Goal: Task Accomplishment & Management: Manage account settings

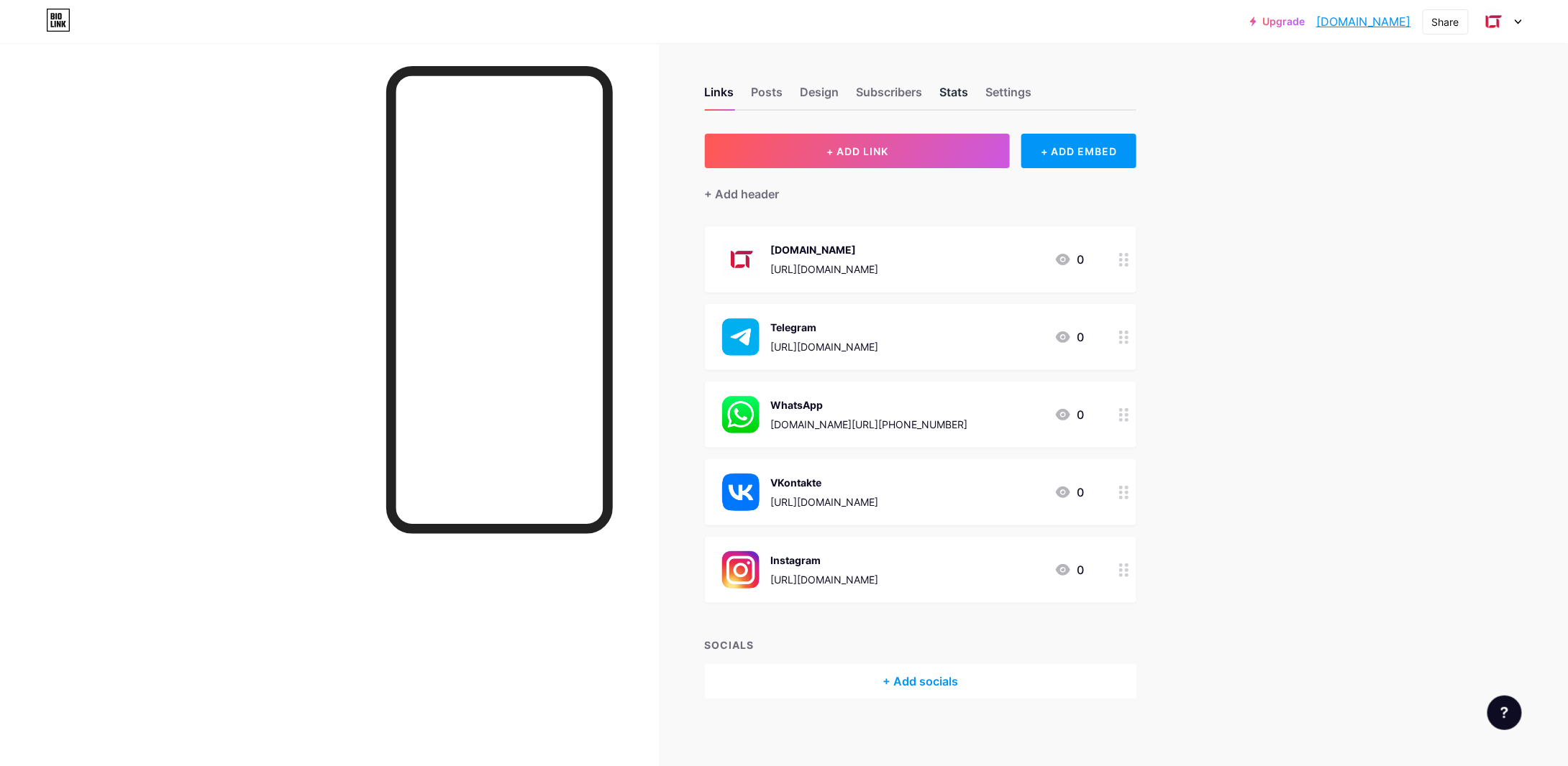
click at [959, 83] on div "Stats" at bounding box center [954, 96] width 29 height 26
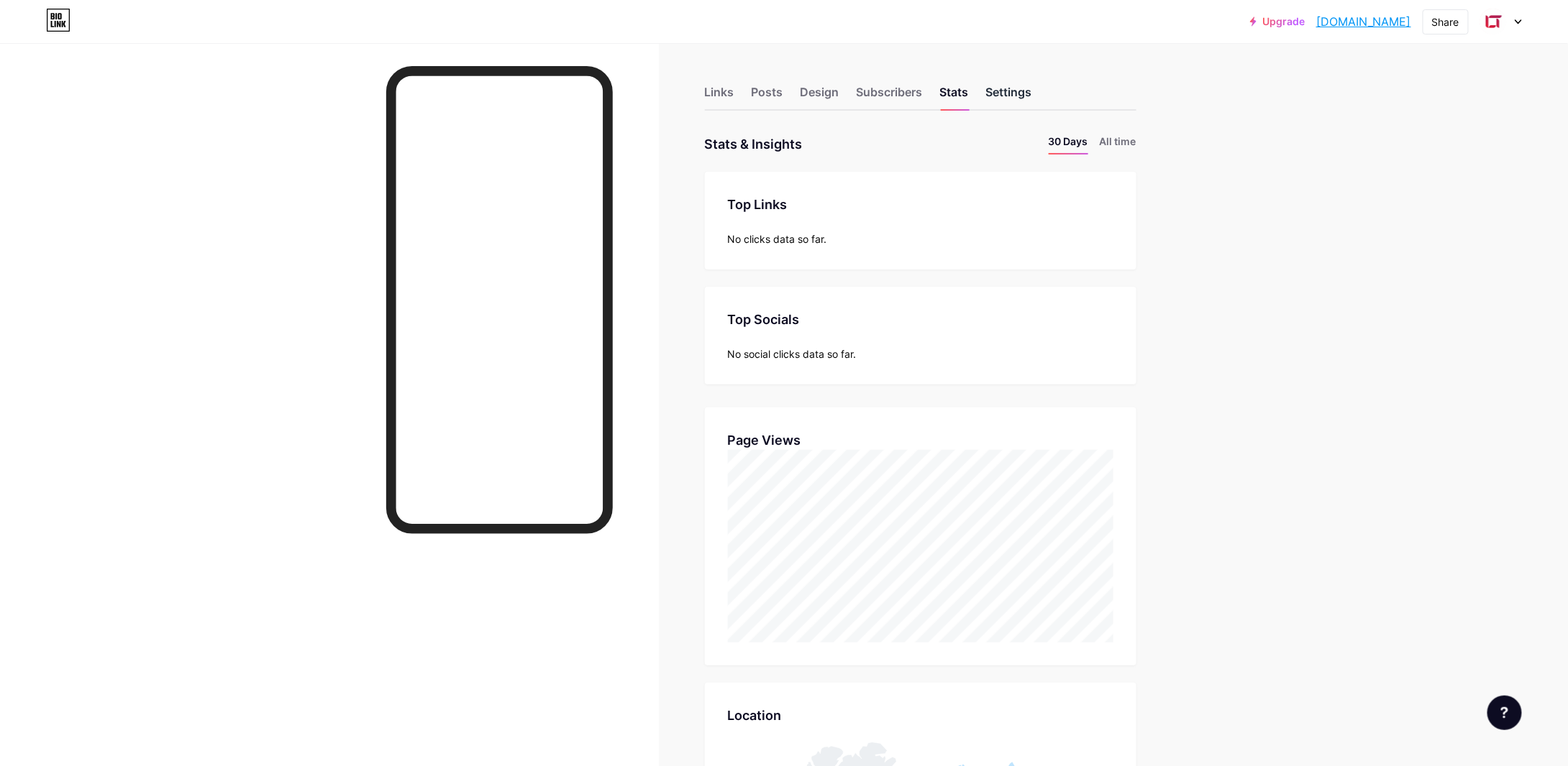
click at [1027, 94] on div "Settings" at bounding box center [1009, 96] width 46 height 26
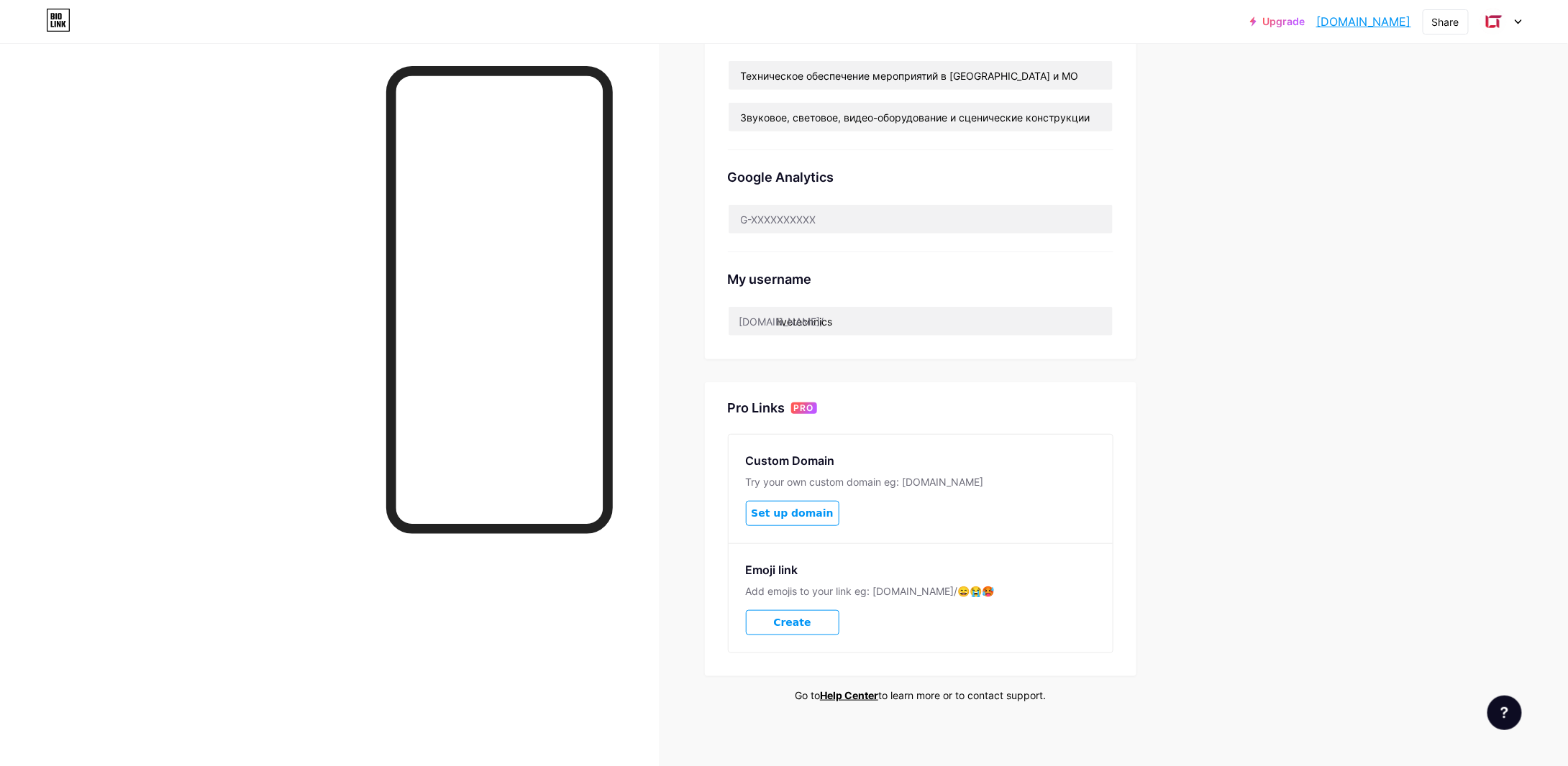
scroll to position [363, 0]
click at [870, 210] on input "text" at bounding box center [920, 218] width 384 height 29
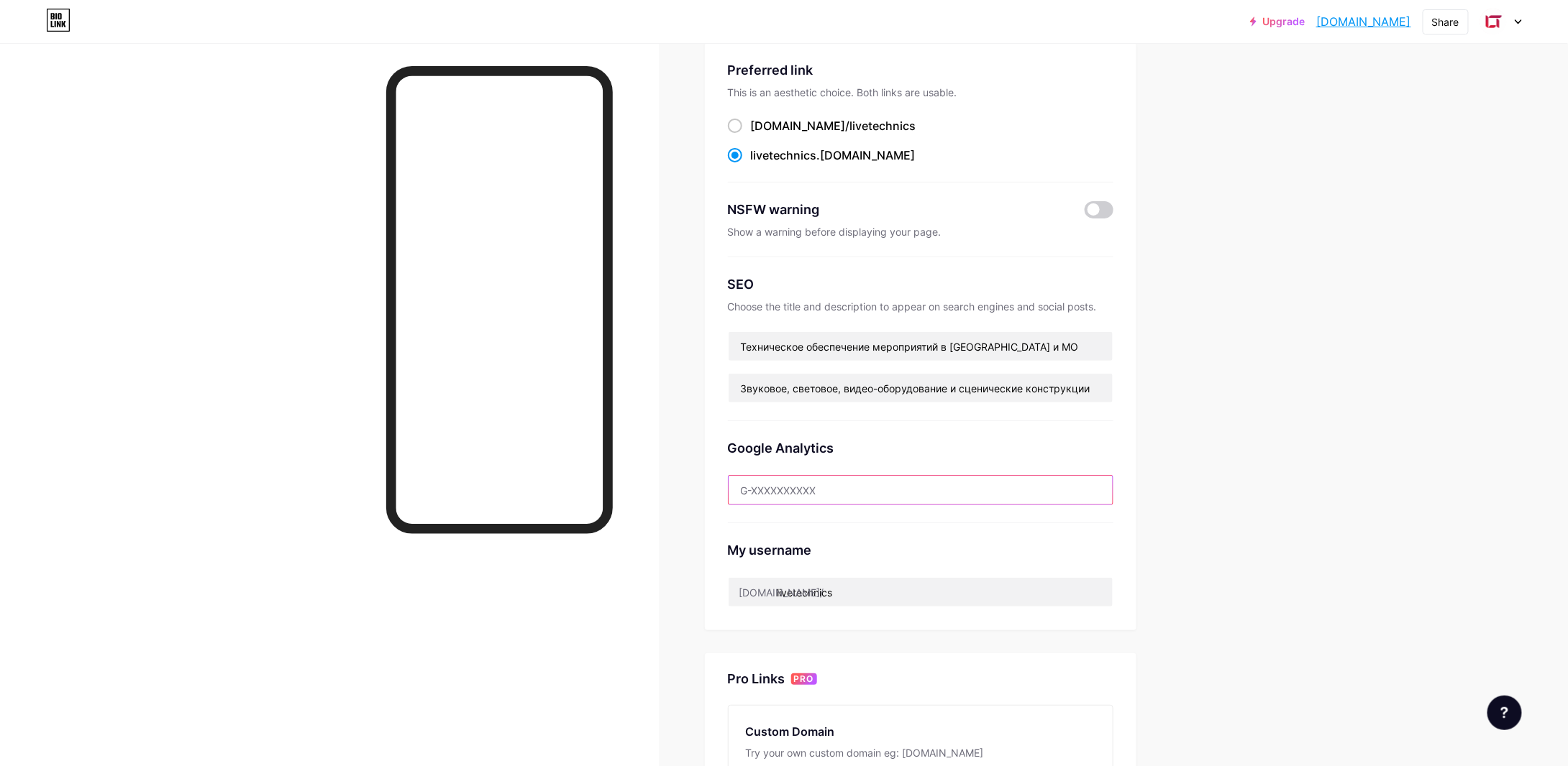
scroll to position [3, 0]
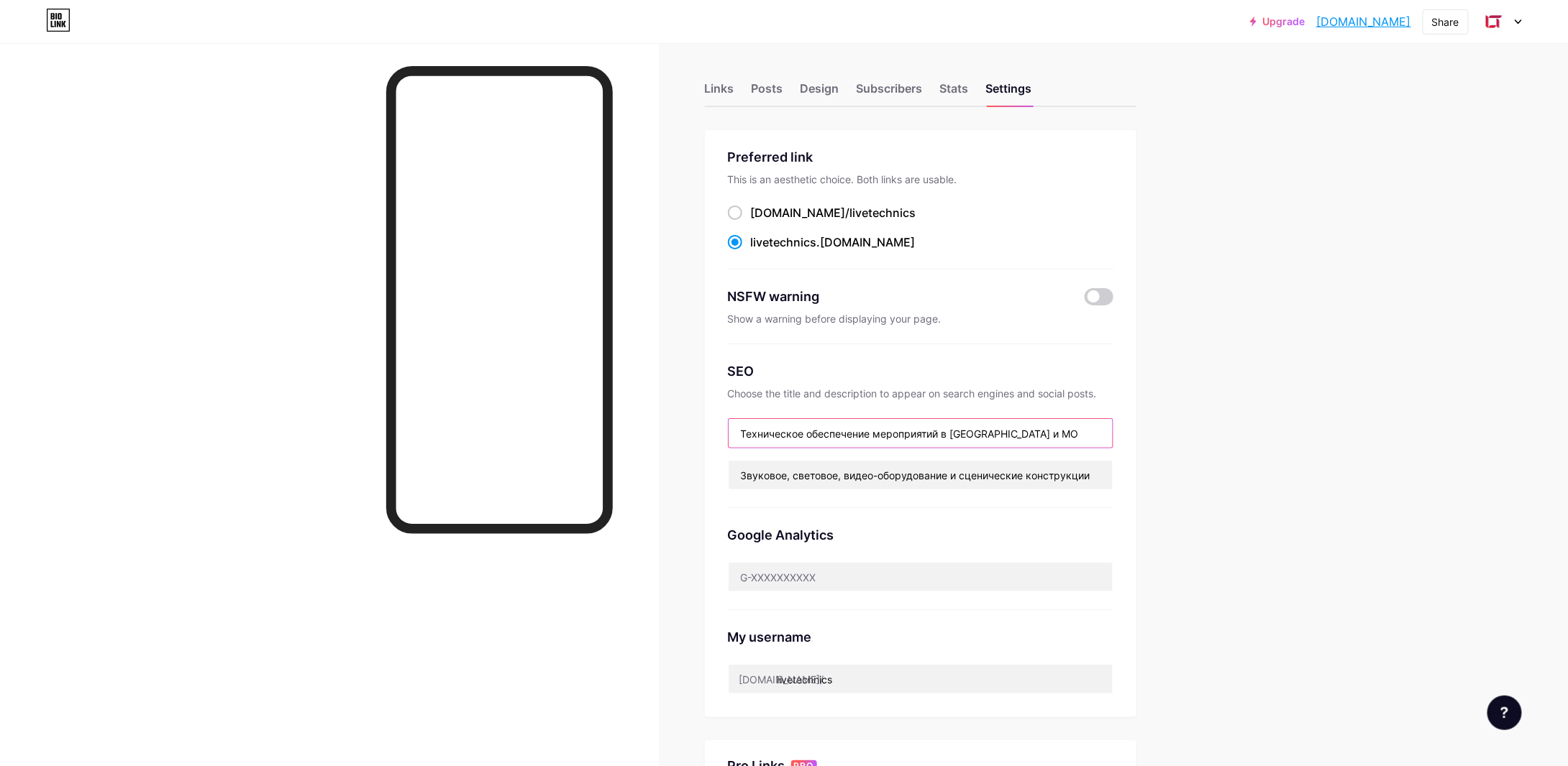
drag, startPoint x: 947, startPoint y: 430, endPoint x: 1039, endPoint y: 430, distance: 92.0
click at [1039, 430] on input "Техническое обеспечение мероприятий в [GEOGRAPHIC_DATA] и МО" at bounding box center [920, 433] width 384 height 29
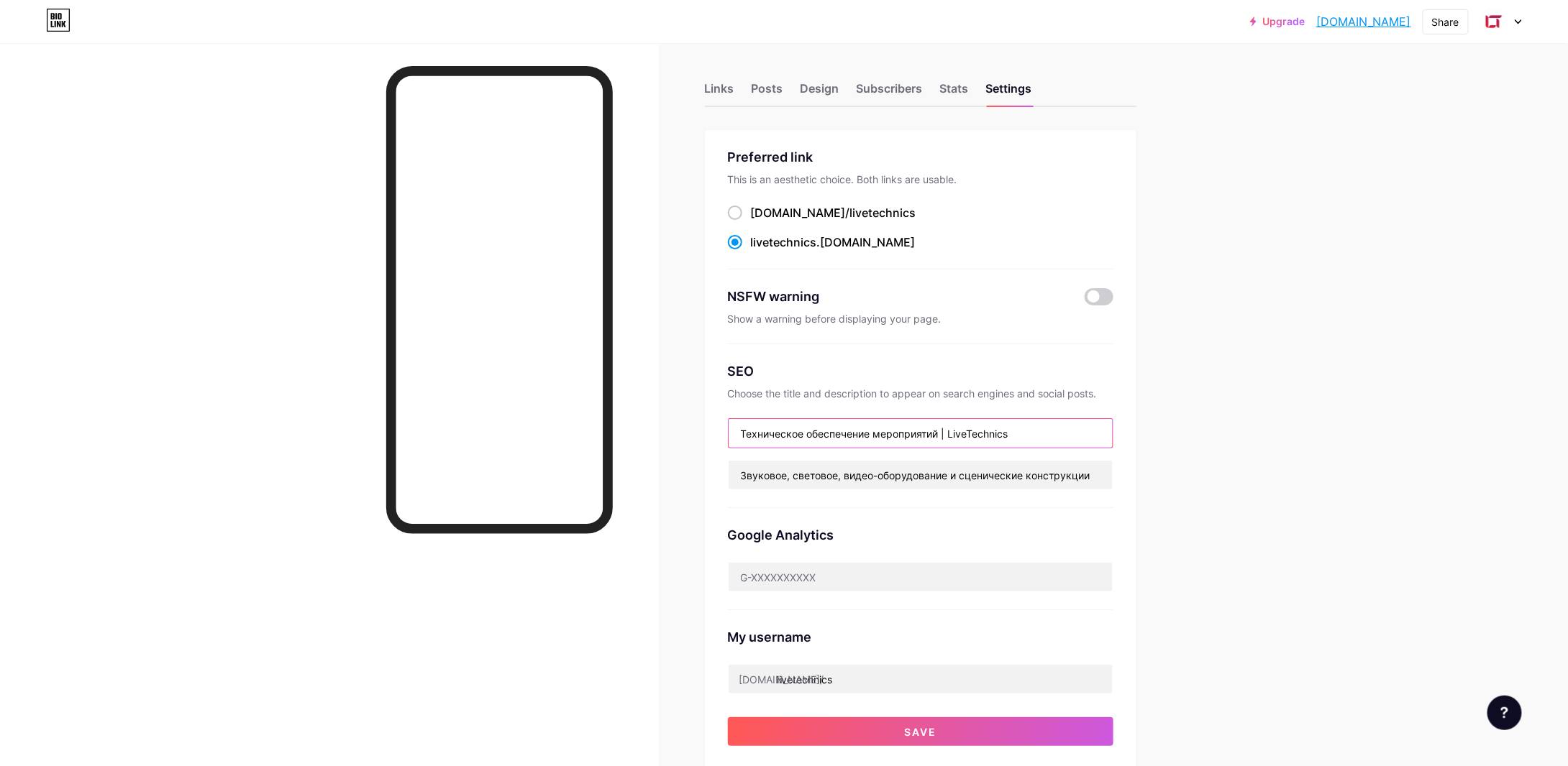
type input "Техническое обеспечение мероприятий | LiveTechnics"
click at [1183, 425] on div "Links Posts Design Subscribers Stats Settings Preferred link This is an aesthet…" at bounding box center [598, 611] width 1197 height 1145
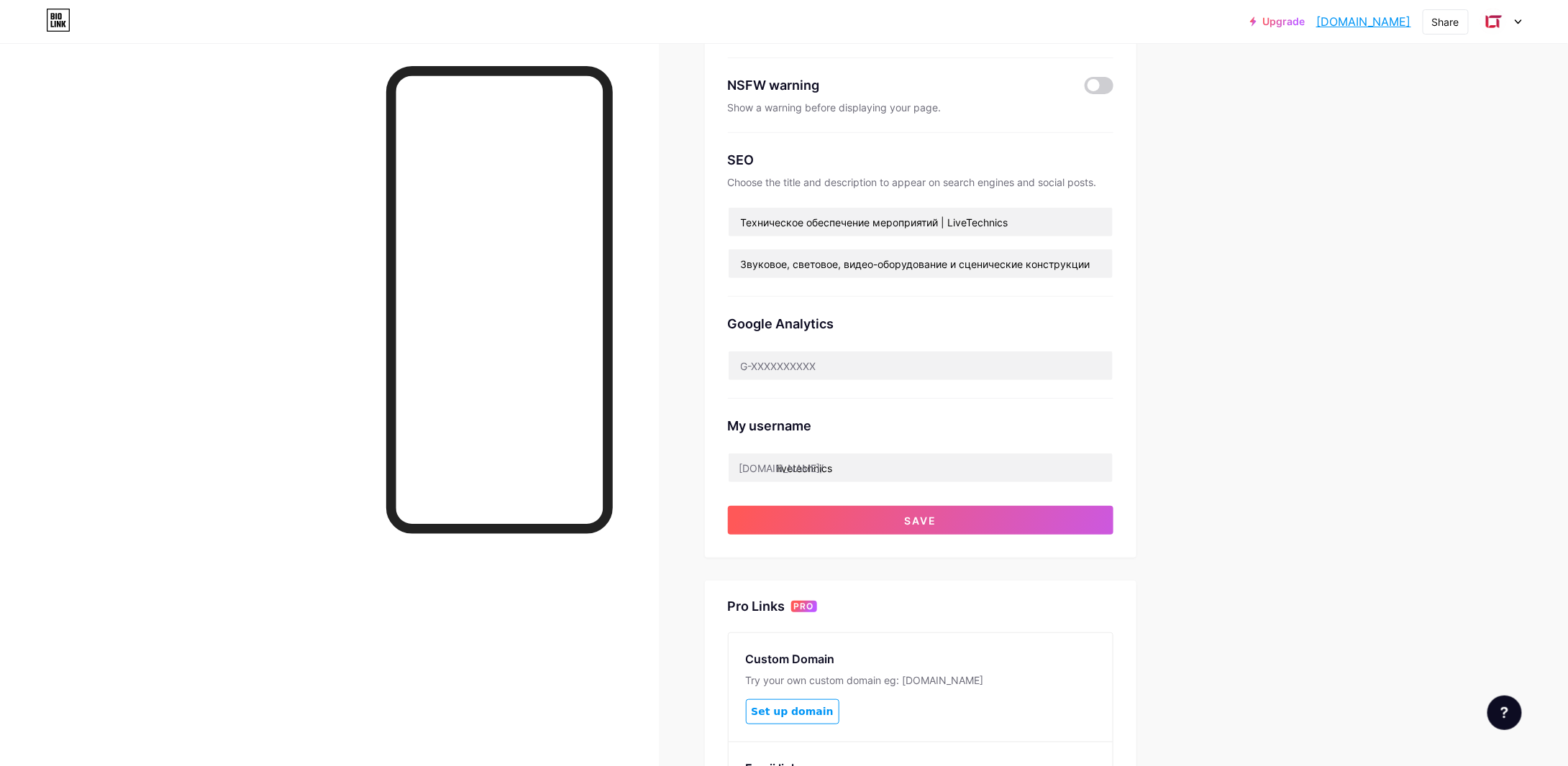
scroll to position [219, 0]
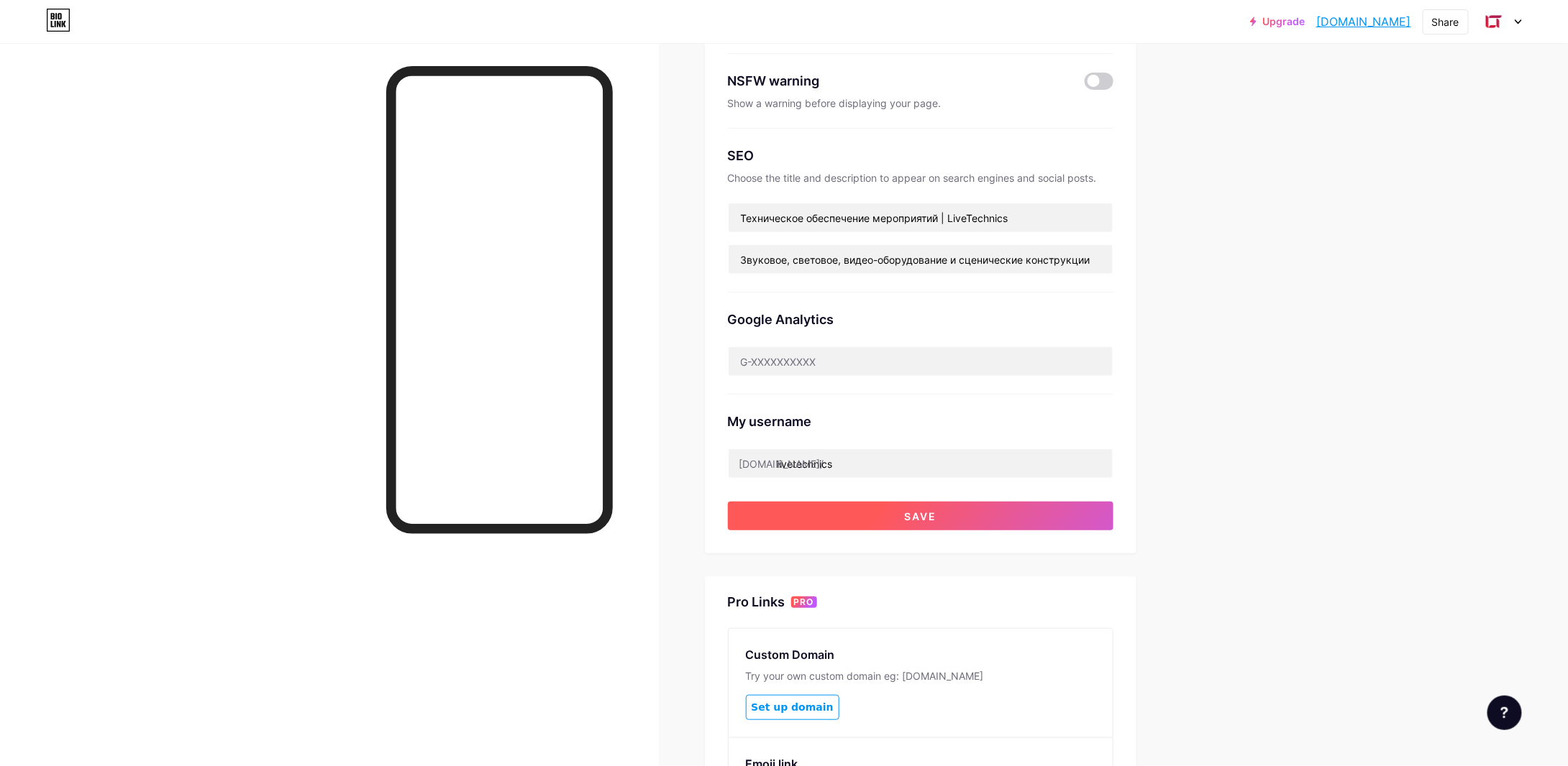
click at [996, 508] on button "Save" at bounding box center [920, 516] width 386 height 29
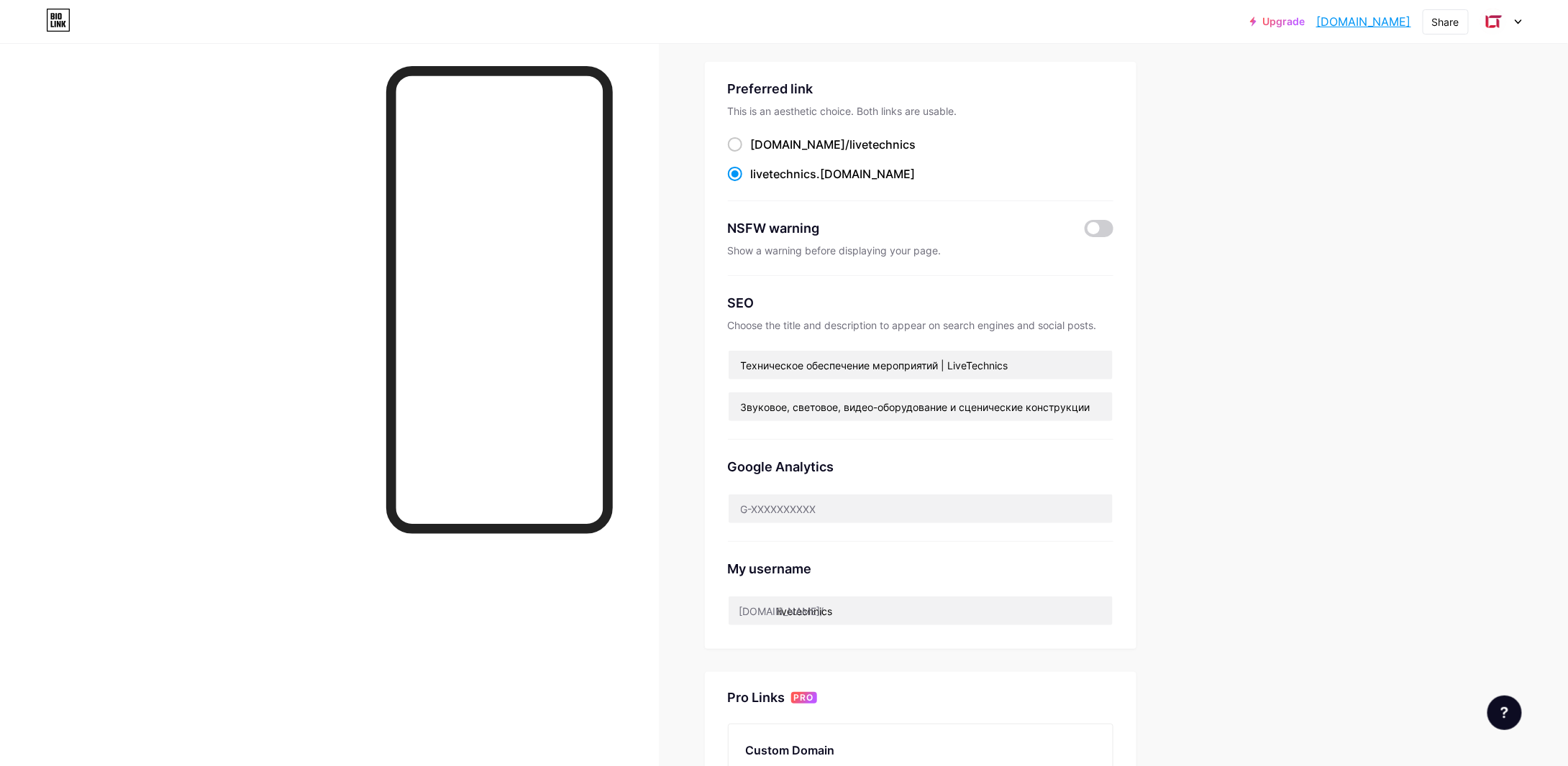
scroll to position [0, 0]
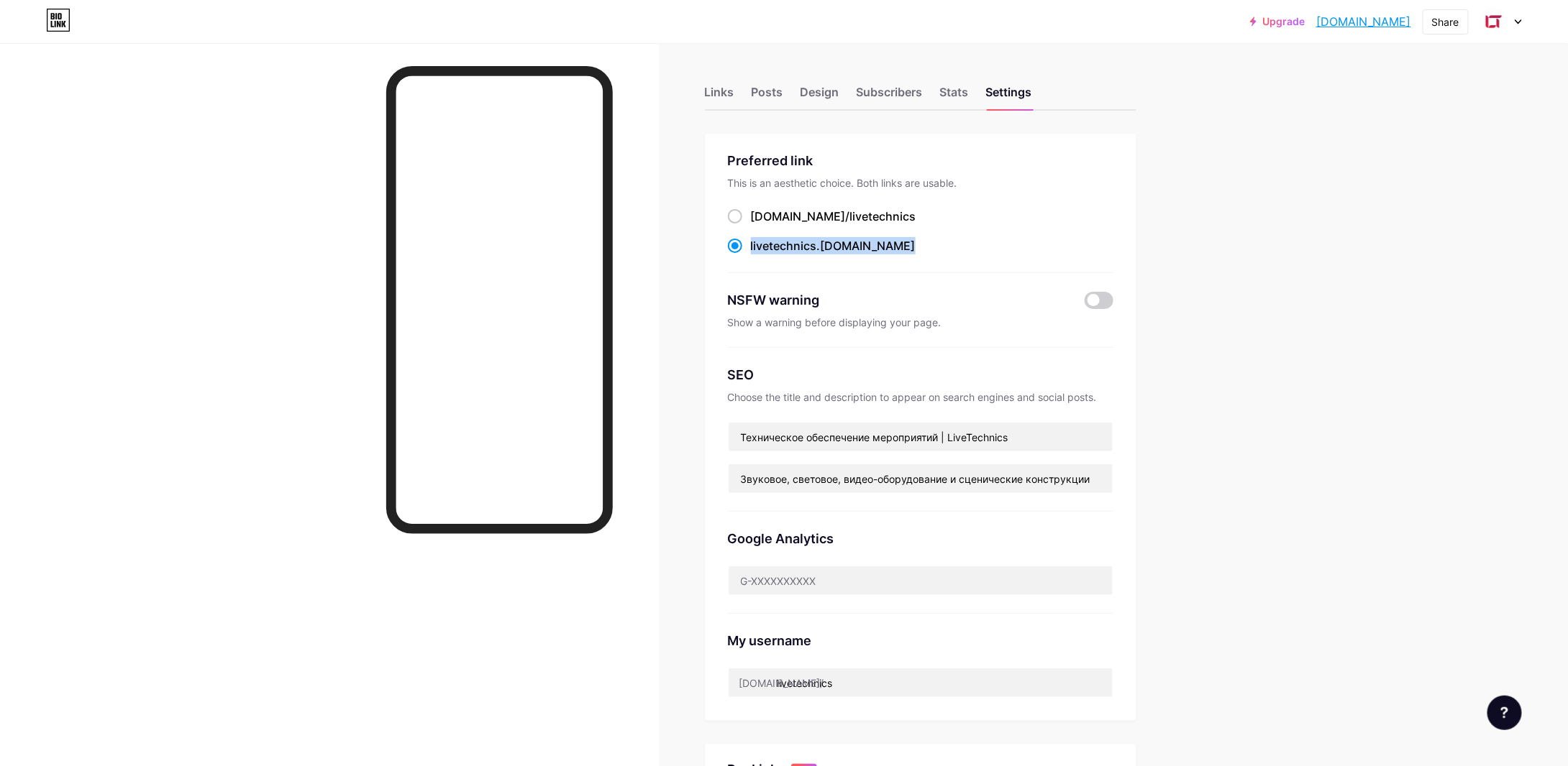
drag, startPoint x: 885, startPoint y: 244, endPoint x: 754, endPoint y: 249, distance: 131.1
click at [754, 249] on div "livetechnics .[DOMAIN_NAME]" at bounding box center [920, 246] width 386 height 18
copy label "livetechnics .[DOMAIN_NAME]"
click at [829, 244] on div "livetechnics .[DOMAIN_NAME]" at bounding box center [833, 246] width 164 height 17
click at [760, 254] on input "livetechnics .[DOMAIN_NAME]" at bounding box center [755, 259] width 10 height 10
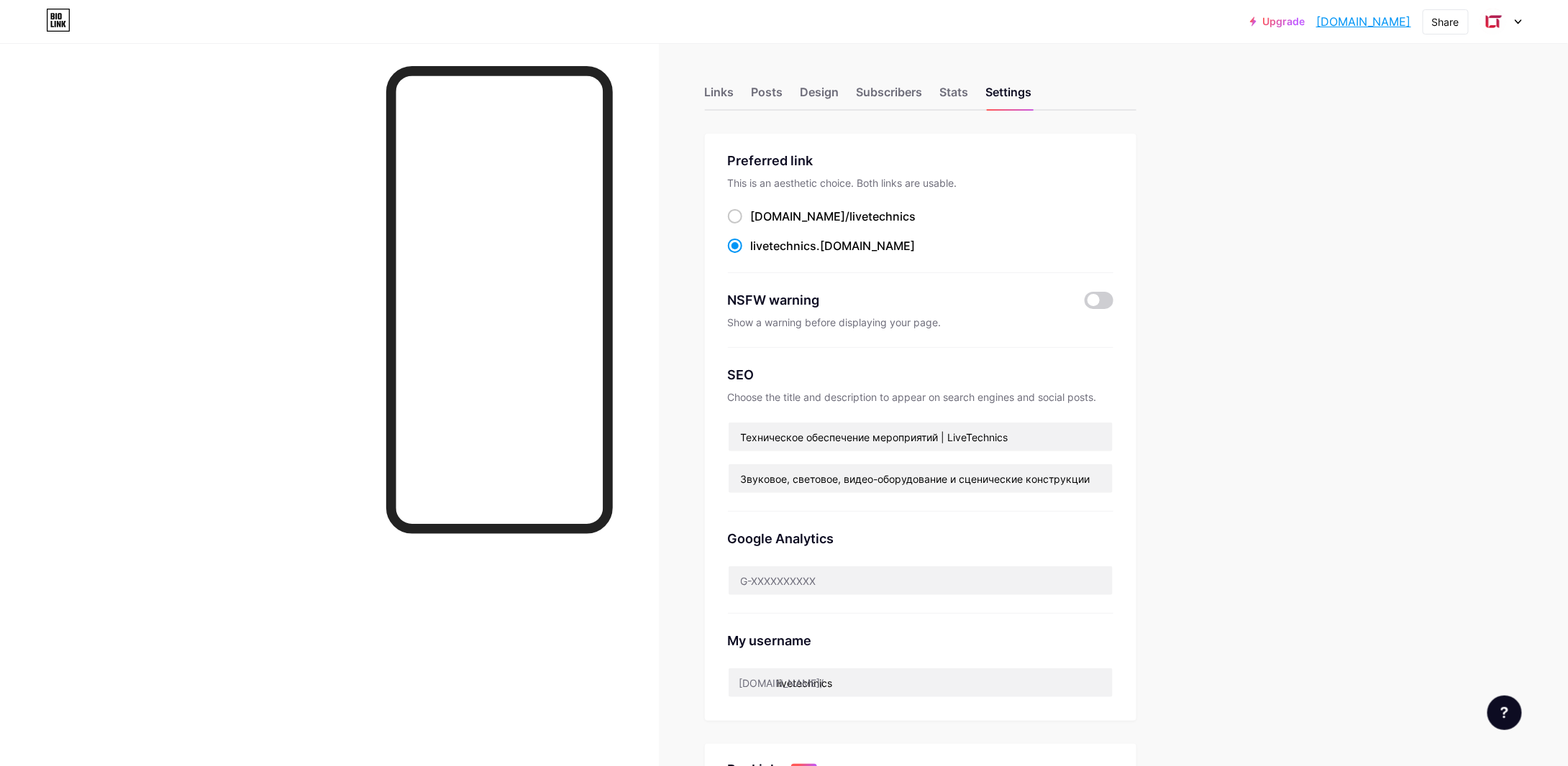
click at [815, 247] on span "livetechnics" at bounding box center [784, 246] width 66 height 14
click at [760, 254] on input "livetechnics .[DOMAIN_NAME]" at bounding box center [755, 259] width 10 height 10
click at [817, 247] on span "livetechnics" at bounding box center [784, 246] width 66 height 14
click at [760, 254] on input "livetechnics .[DOMAIN_NAME]" at bounding box center [755, 259] width 10 height 10
drag, startPoint x: 873, startPoint y: 245, endPoint x: 753, endPoint y: 243, distance: 120.0
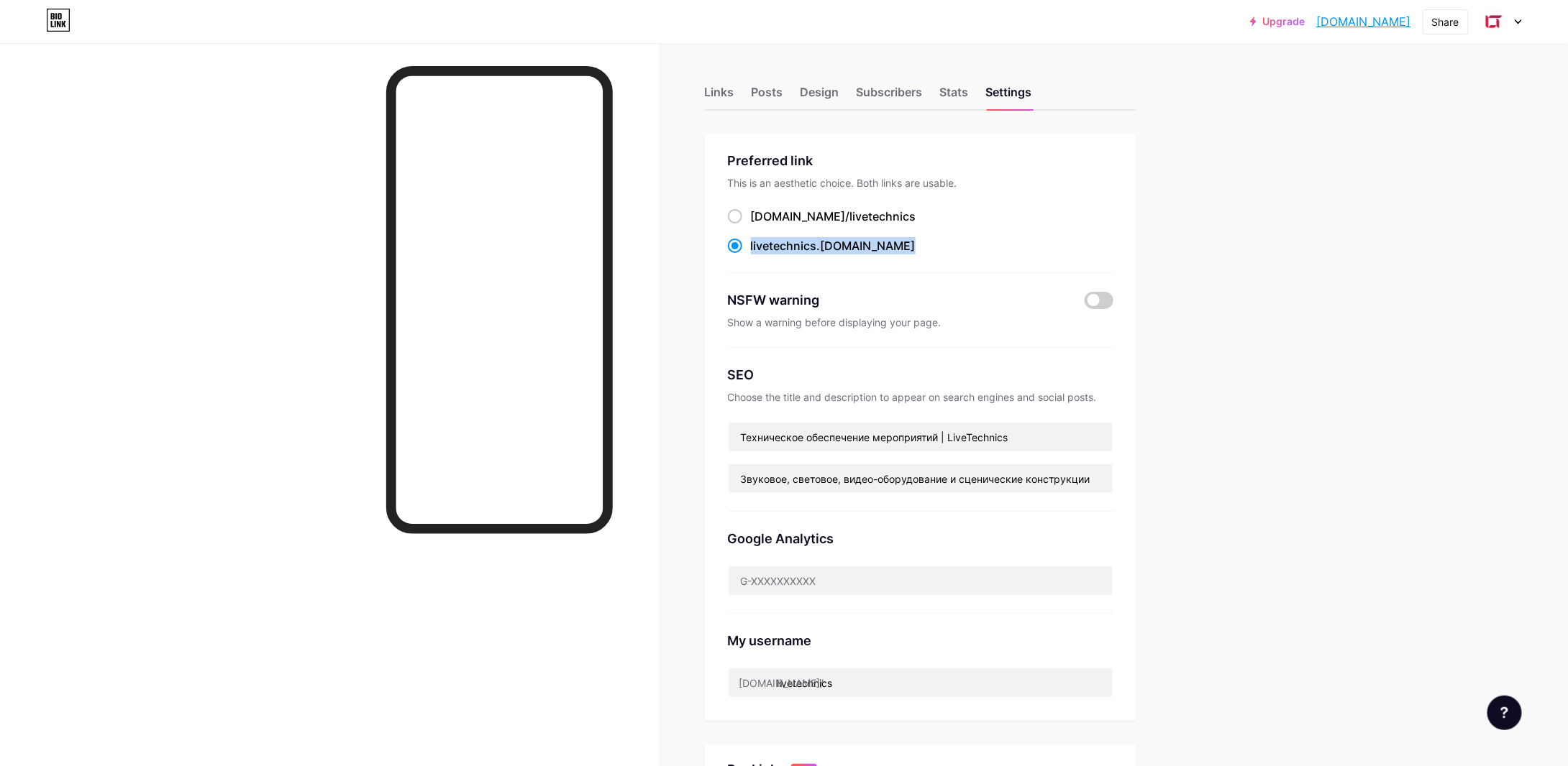
click at [753, 243] on div "livetechnics .[DOMAIN_NAME]" at bounding box center [920, 246] width 386 height 18
copy label "livetechnics .[DOMAIN_NAME]"
click at [825, 94] on div "Design" at bounding box center [820, 96] width 38 height 26
click at [745, 96] on div "Links Posts Design Subscribers Stats Settings" at bounding box center [920, 86] width 431 height 51
click at [720, 93] on div "Links" at bounding box center [719, 96] width 30 height 26
